Goal: Task Accomplishment & Management: Use online tool/utility

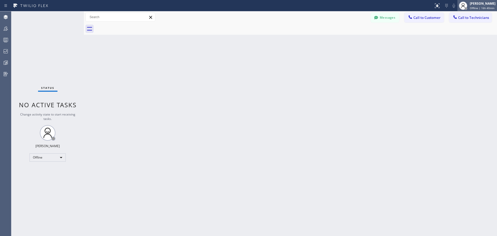
click at [476, 8] on span "Offline | 16h 40min" at bounding box center [482, 8] width 25 height 4
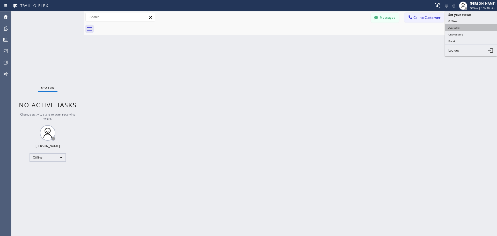
click at [470, 27] on button "Available" at bounding box center [472, 27] width 52 height 7
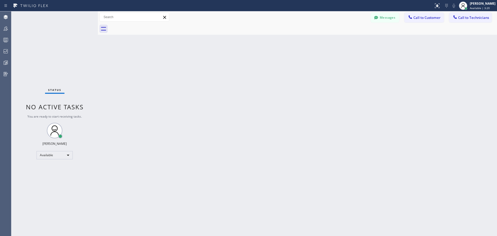
drag, startPoint x: 90, startPoint y: 18, endPoint x: 99, endPoint y: 18, distance: 9.8
click at [98, 18] on div at bounding box center [98, 123] width 0 height 225
click at [429, 18] on span "Call to Customer" at bounding box center [427, 17] width 27 height 5
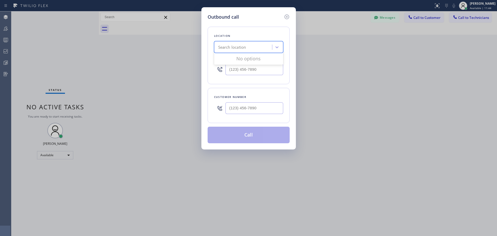
click at [248, 46] on div "Search location" at bounding box center [244, 47] width 56 height 9
type input "CSM"
click at [247, 59] on div "Home Alliance CSM" at bounding box center [248, 57] width 69 height 9
type input "[PHONE_NUMBER]"
click at [242, 105] on input "(___) ___-____" at bounding box center [255, 108] width 58 height 12
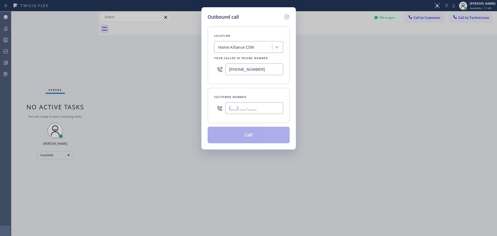
paste input "650) 255-1553"
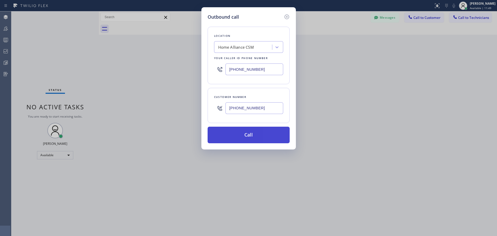
type input "[PHONE_NUMBER]"
click at [246, 137] on button "Call" at bounding box center [249, 135] width 82 height 17
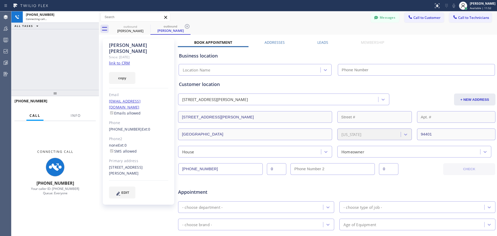
type input "[PHONE_NUMBER]"
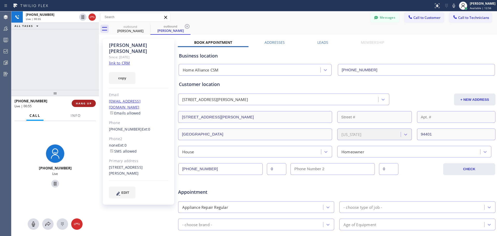
click at [88, 102] on span "HANG UP" at bounding box center [84, 104] width 16 height 4
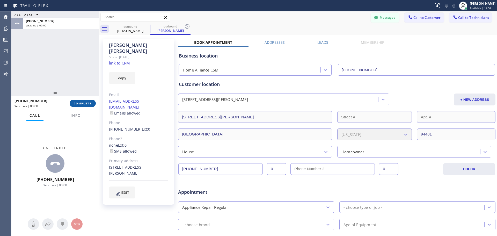
click at [86, 104] on span "COMPLETE" at bounding box center [83, 104] width 18 height 4
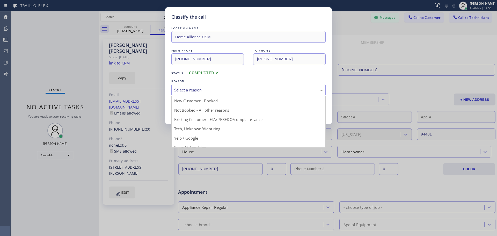
click at [216, 90] on div "Select a reason" at bounding box center [248, 90] width 149 height 6
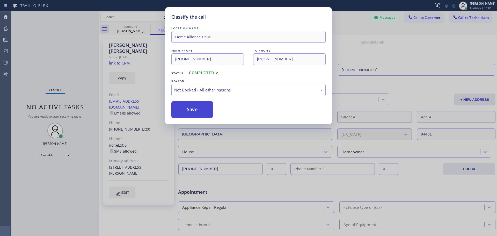
click at [191, 115] on button "Save" at bounding box center [193, 109] width 42 height 17
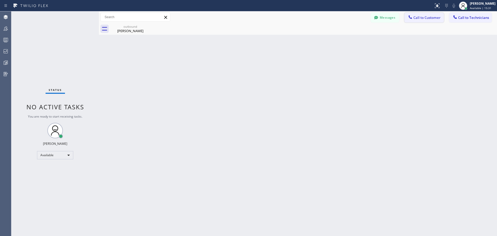
click at [419, 14] on button "Call to Customer" at bounding box center [425, 18] width 40 height 10
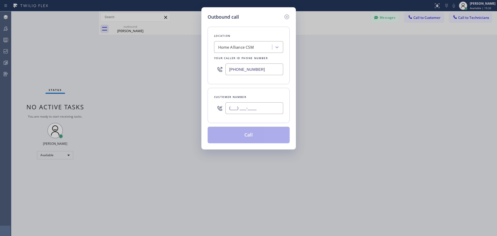
click at [248, 109] on input "(___) ___-____" at bounding box center [255, 108] width 58 height 12
paste input "425) 260-8515"
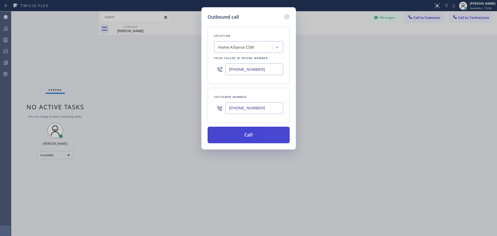
type input "[PHONE_NUMBER]"
click at [252, 137] on button "Call" at bounding box center [249, 135] width 82 height 17
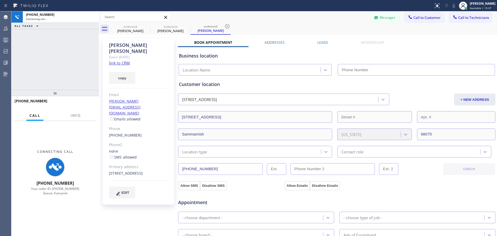
type input "[PHONE_NUMBER]"
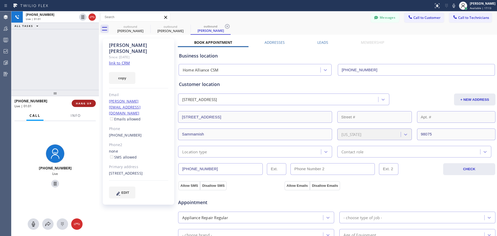
click at [78, 104] on span "HANG UP" at bounding box center [84, 104] width 16 height 4
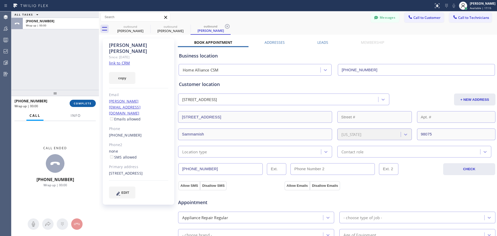
click at [85, 104] on span "COMPLETE" at bounding box center [83, 104] width 18 height 4
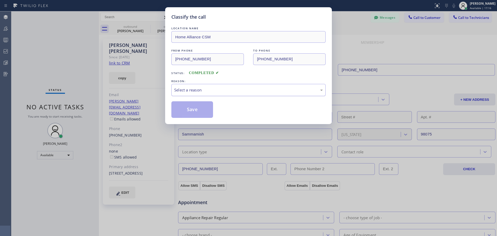
click at [221, 91] on div "Select a reason" at bounding box center [248, 90] width 149 height 6
click at [196, 115] on button "Save" at bounding box center [193, 109] width 42 height 17
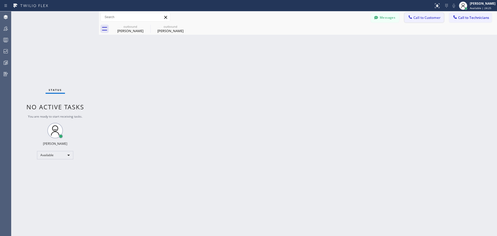
click at [430, 20] on span "Call to Customer" at bounding box center [427, 17] width 27 height 5
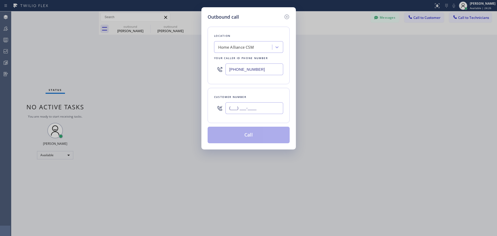
click at [247, 111] on input "(___) ___-____" at bounding box center [255, 108] width 58 height 12
paste input "914) 403-8487"
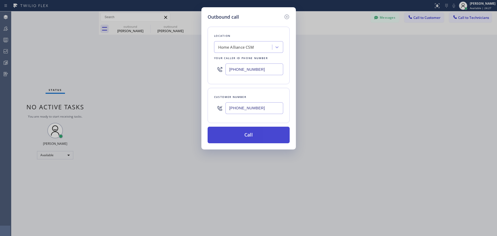
type input "[PHONE_NUMBER]"
click at [258, 128] on button "Call" at bounding box center [249, 135] width 82 height 17
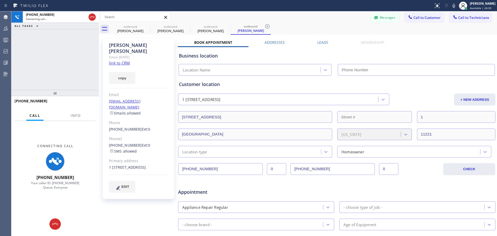
type input "[PHONE_NUMBER]"
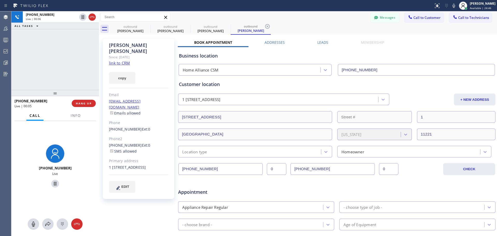
click at [82, 108] on div "[PHONE_NUMBER] Live | 00:05 HANG UP" at bounding box center [55, 103] width 81 height 13
click at [82, 103] on span "HANG UP" at bounding box center [84, 104] width 16 height 4
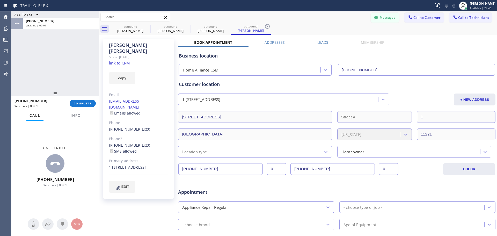
click at [83, 109] on div "[PHONE_NUMBER] Wrap up | 00:01 COMPLETE" at bounding box center [55, 103] width 81 height 13
click at [83, 108] on div "[PHONE_NUMBER] Wrap up | 00:01 COMPLETE" at bounding box center [55, 103] width 81 height 13
click at [83, 105] on button "COMPLETE" at bounding box center [83, 103] width 26 height 7
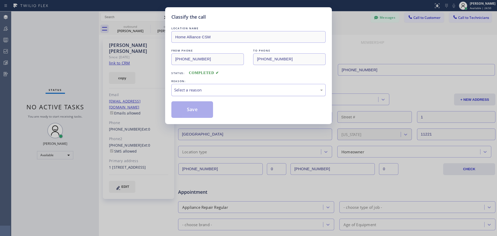
click at [225, 92] on div "Select a reason" at bounding box center [248, 90] width 149 height 6
click at [198, 110] on button "Save" at bounding box center [193, 109] width 42 height 17
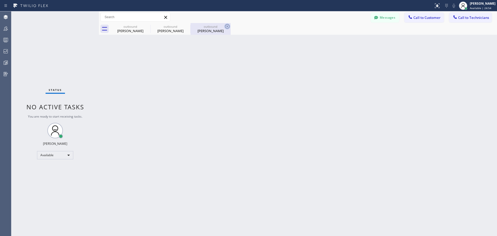
click at [227, 26] on icon at bounding box center [227, 26] width 6 height 6
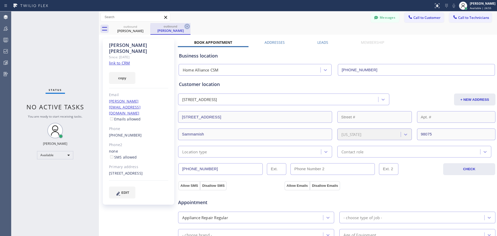
click at [187, 26] on icon at bounding box center [187, 26] width 5 height 5
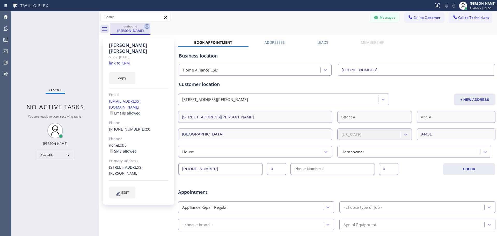
click at [149, 25] on icon at bounding box center [147, 26] width 6 height 6
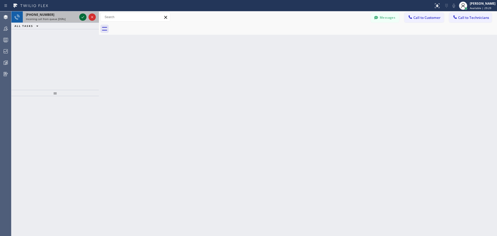
click at [82, 17] on icon at bounding box center [83, 17] width 6 height 6
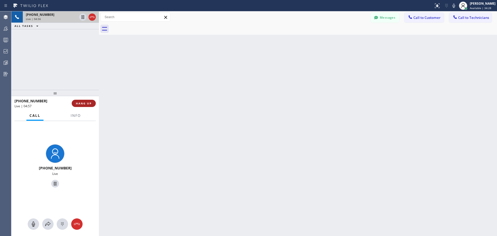
click at [90, 103] on span "HANG UP" at bounding box center [84, 104] width 16 height 4
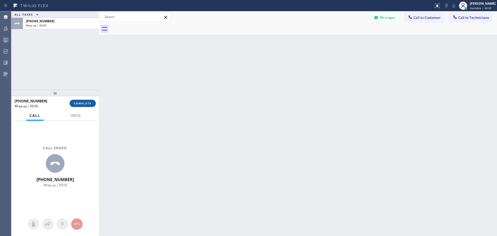
click at [87, 103] on span "COMPLETE" at bounding box center [83, 104] width 18 height 4
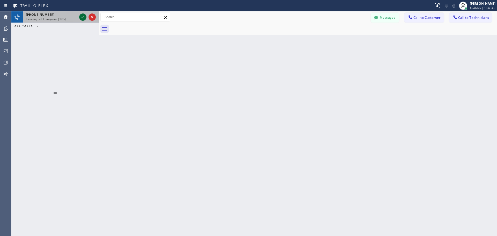
click at [83, 16] on icon at bounding box center [83, 17] width 6 height 6
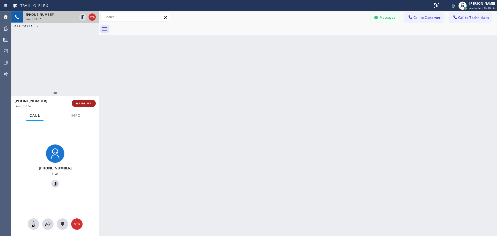
click at [81, 104] on span "HANG UP" at bounding box center [84, 104] width 16 height 4
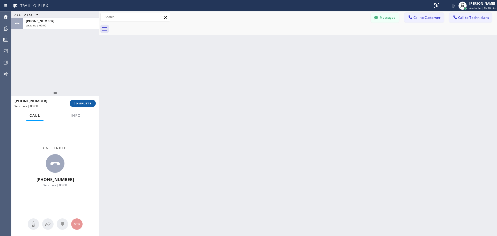
click at [86, 104] on span "COMPLETE" at bounding box center [83, 104] width 18 height 4
